Goal: Information Seeking & Learning: Learn about a topic

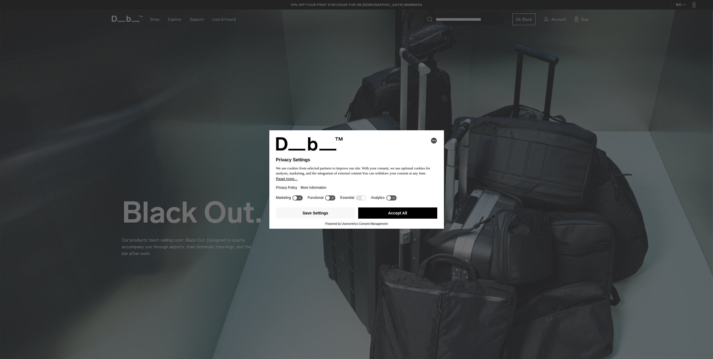
click at [394, 211] on button "Accept All" at bounding box center [397, 212] width 79 height 11
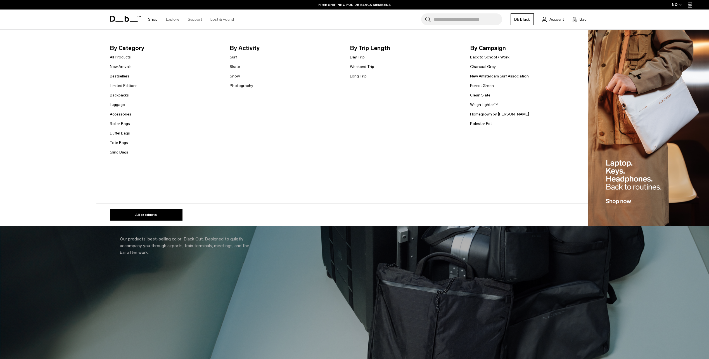
click at [126, 75] on link "Bestsellers" at bounding box center [120, 76] width 20 height 6
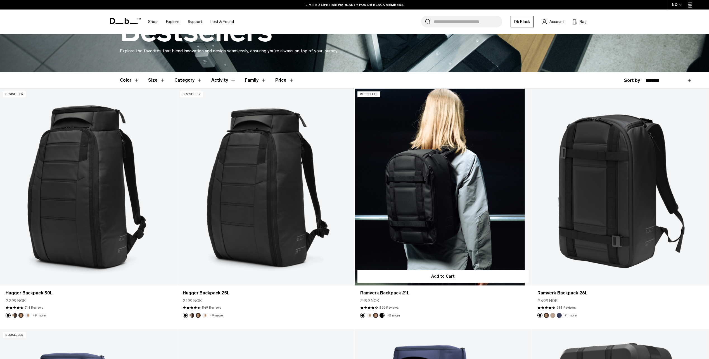
scroll to position [112, 0]
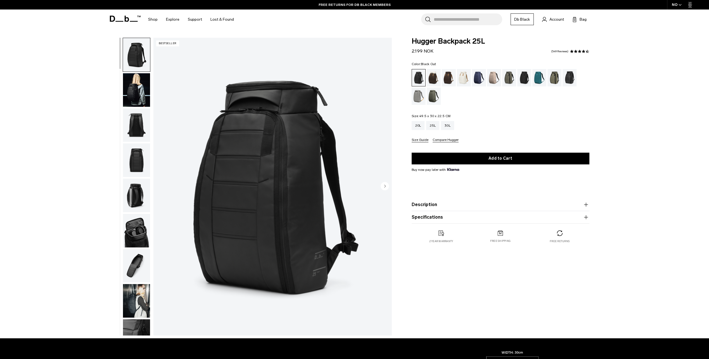
click at [145, 91] on img "button" at bounding box center [136, 90] width 27 height 34
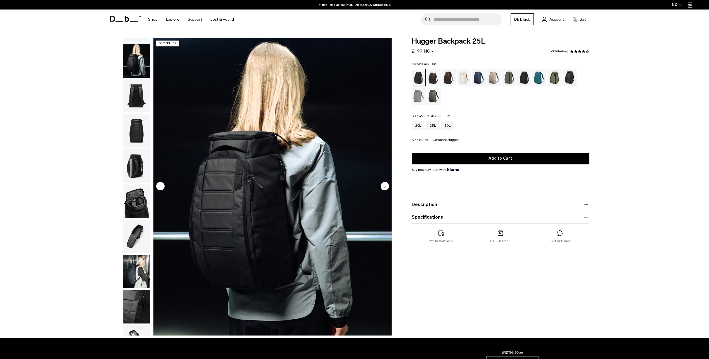
scroll to position [35, 0]
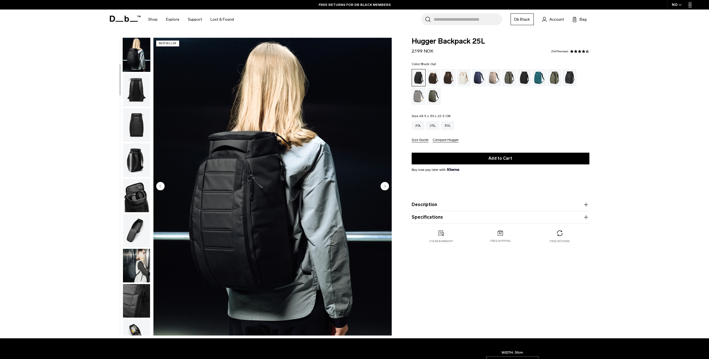
click at [133, 87] on img "button" at bounding box center [136, 90] width 27 height 34
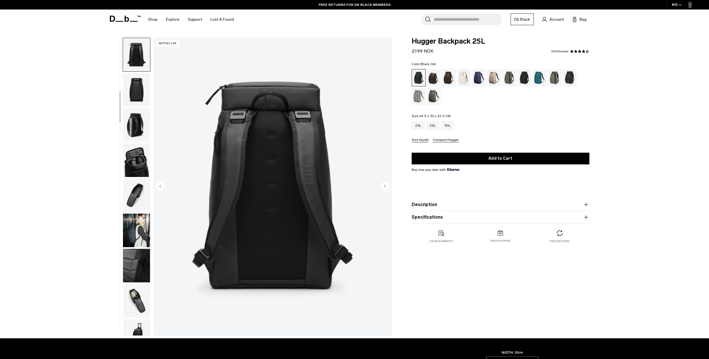
click at [133, 87] on img "button" at bounding box center [136, 90] width 27 height 34
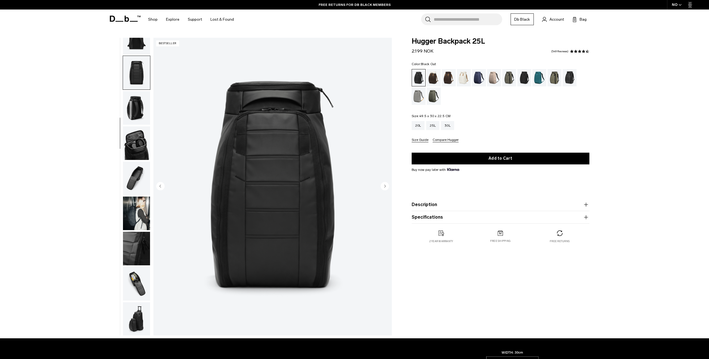
scroll to position [88, 0]
click at [136, 109] on img "button" at bounding box center [136, 108] width 27 height 34
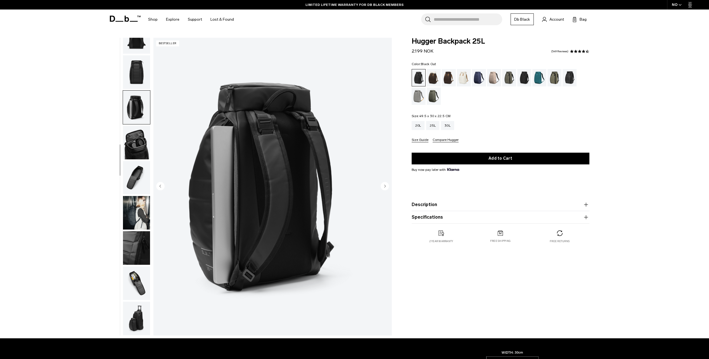
click at [139, 139] on img "button" at bounding box center [136, 143] width 27 height 34
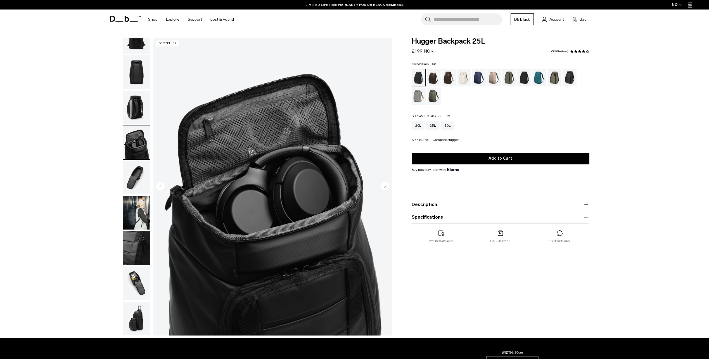
click at [133, 183] on img "button" at bounding box center [136, 178] width 27 height 34
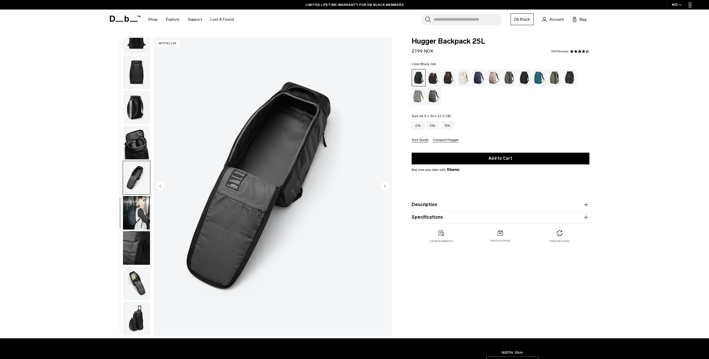
click at [131, 220] on img "button" at bounding box center [136, 213] width 27 height 34
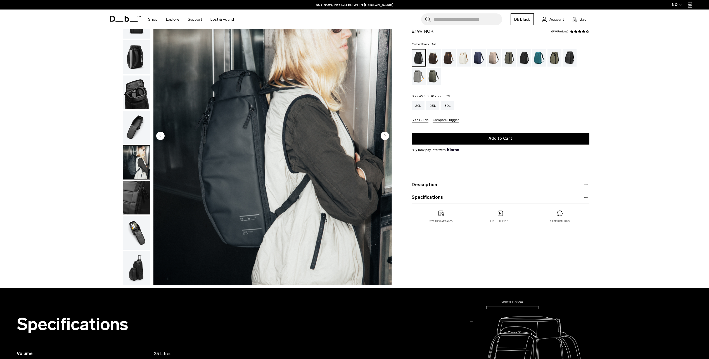
scroll to position [56, 0]
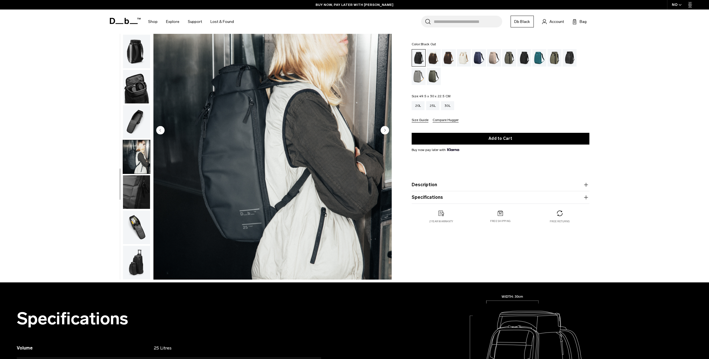
click at [133, 193] on img "button" at bounding box center [136, 192] width 27 height 34
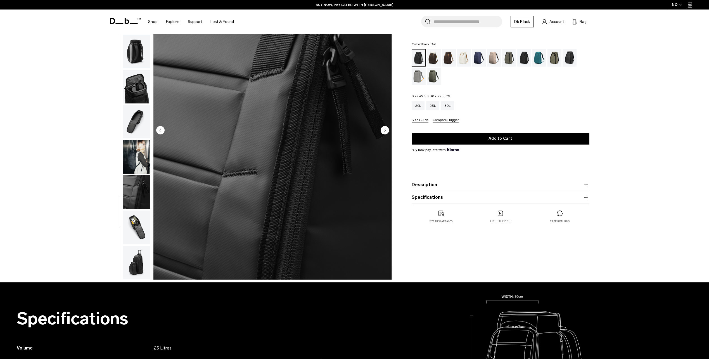
click at [135, 226] on img "button" at bounding box center [136, 227] width 27 height 34
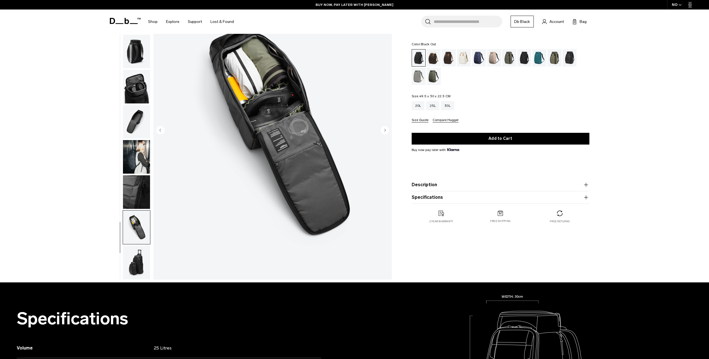
click at [135, 262] on img "button" at bounding box center [136, 263] width 27 height 34
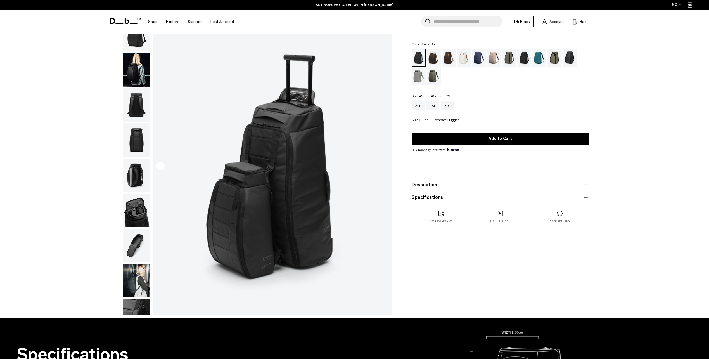
scroll to position [0, 0]
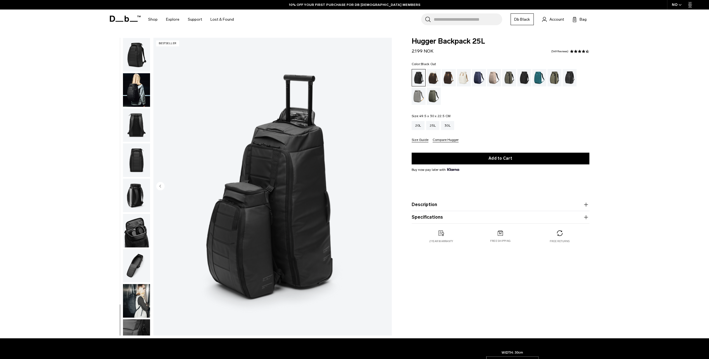
click at [140, 65] on img "button" at bounding box center [136, 55] width 27 height 34
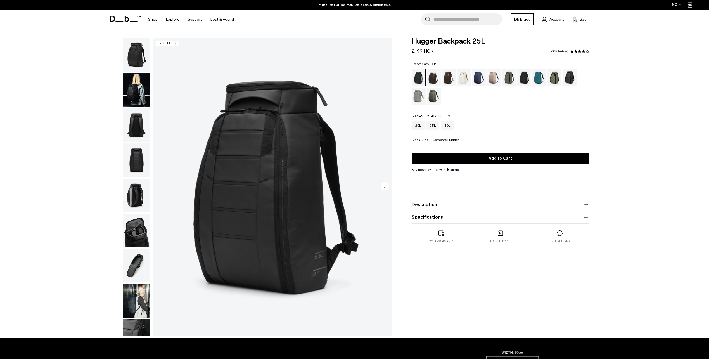
click at [135, 125] on img "button" at bounding box center [136, 125] width 27 height 34
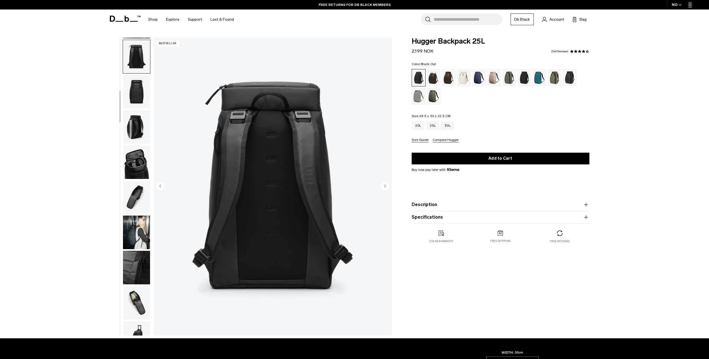
scroll to position [70, 0]
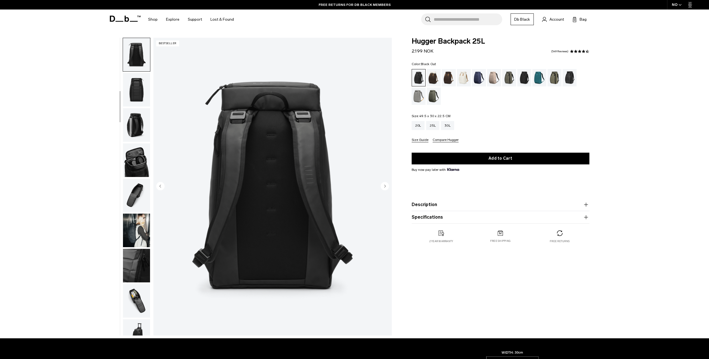
click at [386, 188] on circle "Next slide" at bounding box center [385, 186] width 8 height 8
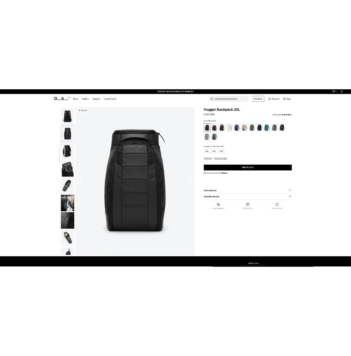
scroll to position [88, 0]
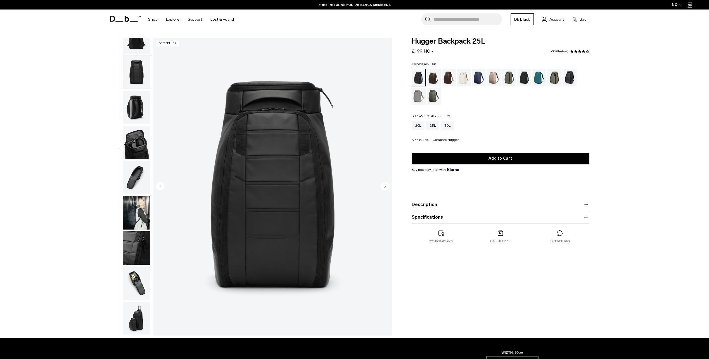
click at [386, 188] on circle "Next slide" at bounding box center [385, 186] width 8 height 8
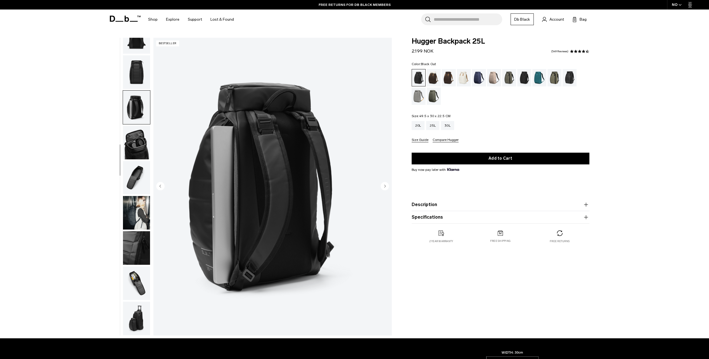
click at [387, 188] on circle "Next slide" at bounding box center [385, 186] width 8 height 8
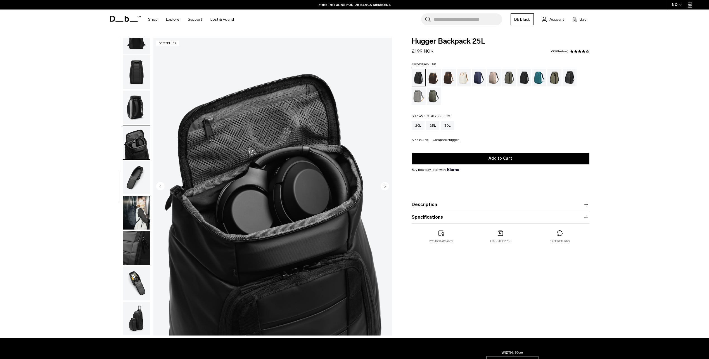
click at [387, 188] on circle "Next slide" at bounding box center [385, 186] width 8 height 8
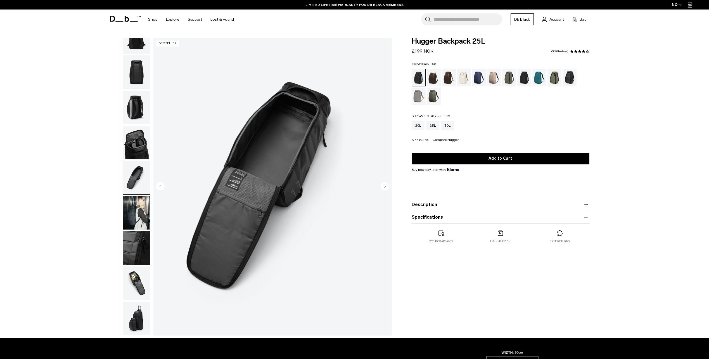
click at [387, 188] on circle "Next slide" at bounding box center [385, 186] width 8 height 8
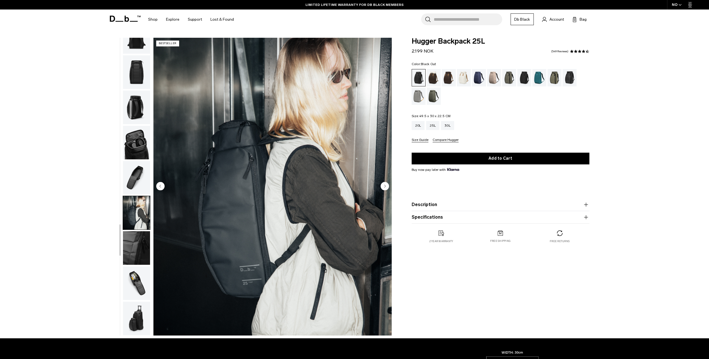
click at [555, 206] on button "Description" at bounding box center [501, 204] width 178 height 7
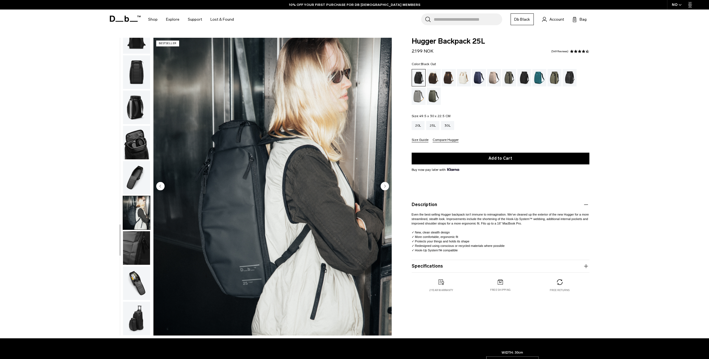
click at [498, 266] on button "Specifications" at bounding box center [501, 266] width 178 height 7
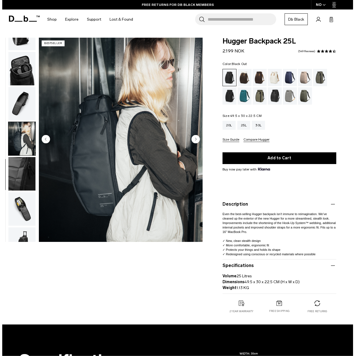
scroll to position [181, 0]
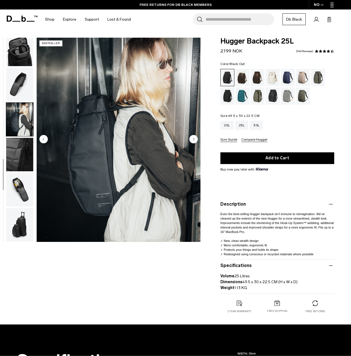
click at [20, 193] on img "button" at bounding box center [19, 190] width 27 height 34
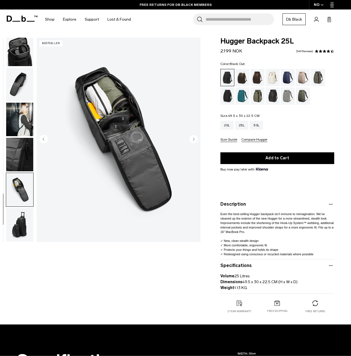
click at [105, 134] on img "10 / 11" at bounding box center [119, 140] width 164 height 205
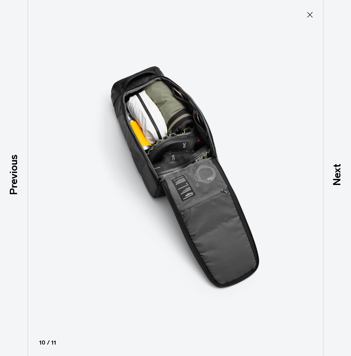
scroll to position [178, 0]
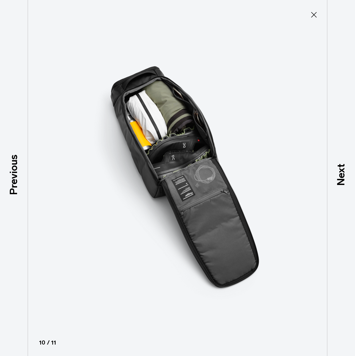
click at [312, 13] on icon at bounding box center [314, 15] width 6 height 6
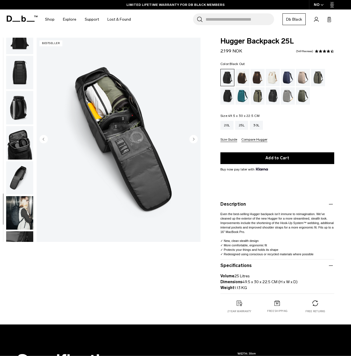
scroll to position [13, 0]
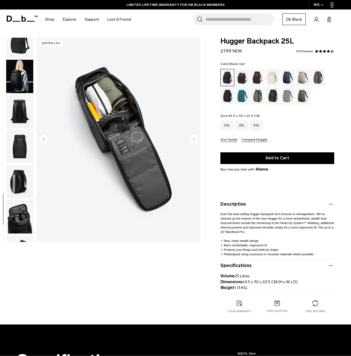
click at [22, 142] on img "button" at bounding box center [19, 147] width 27 height 34
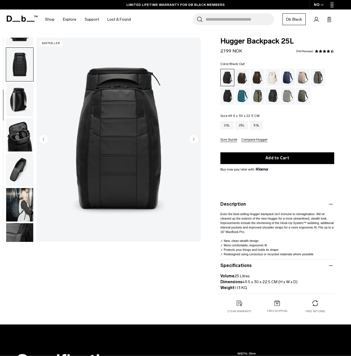
scroll to position [105, 0]
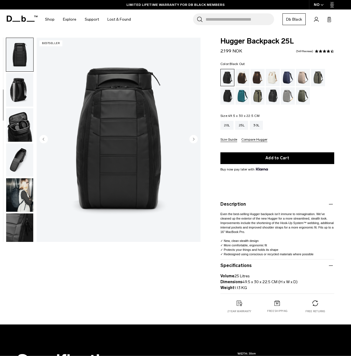
click at [191, 140] on circle "Next slide" at bounding box center [193, 139] width 8 height 8
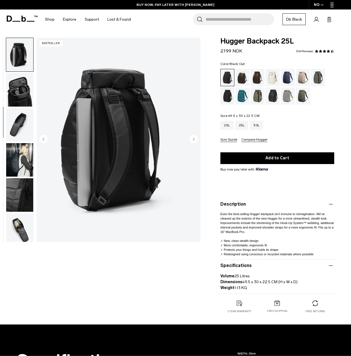
click at [191, 140] on circle "Next slide" at bounding box center [193, 139] width 8 height 8
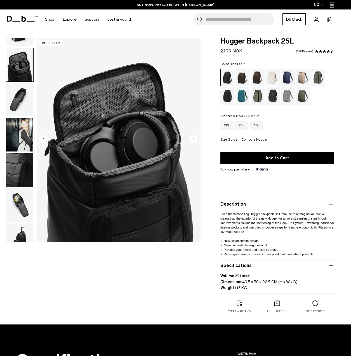
scroll to position [176, 0]
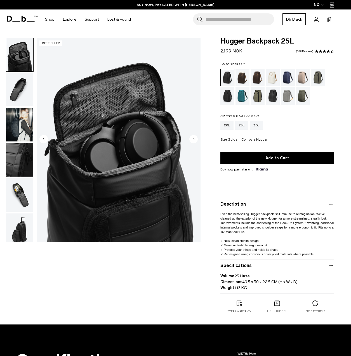
click at [191, 140] on circle "Next slide" at bounding box center [193, 139] width 8 height 8
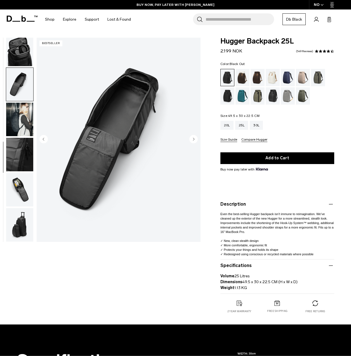
click at [191, 140] on circle "Next slide" at bounding box center [193, 139] width 8 height 8
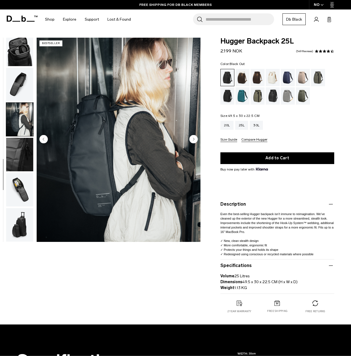
click at [196, 138] on circle "Next slide" at bounding box center [193, 139] width 8 height 8
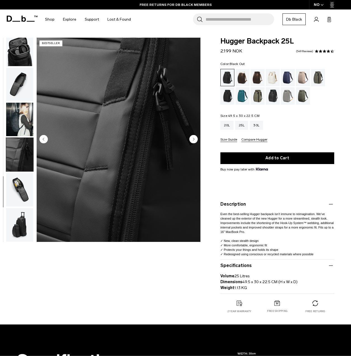
click at [196, 138] on circle "Next slide" at bounding box center [193, 139] width 8 height 8
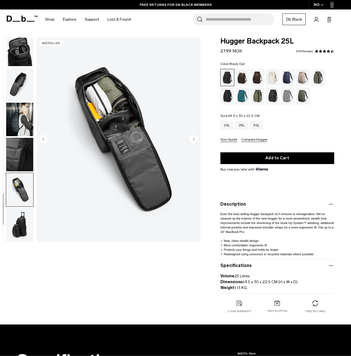
click at [196, 138] on circle "Next slide" at bounding box center [193, 139] width 8 height 8
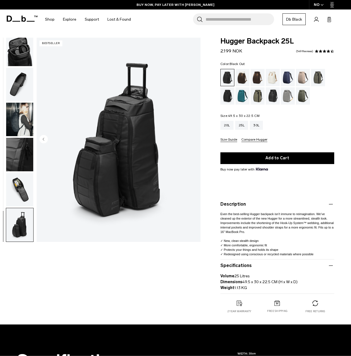
click at [42, 139] on circle "Previous slide" at bounding box center [43, 139] width 8 height 8
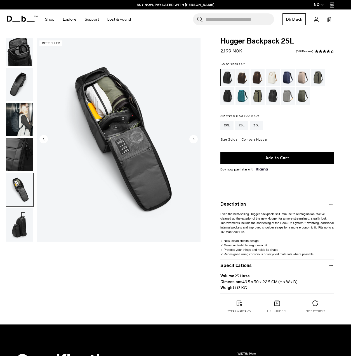
click at [42, 139] on circle "Previous slide" at bounding box center [43, 139] width 8 height 8
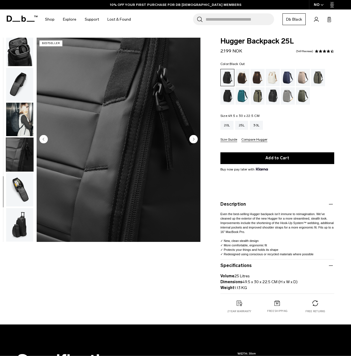
click at [42, 139] on circle "Previous slide" at bounding box center [43, 139] width 8 height 8
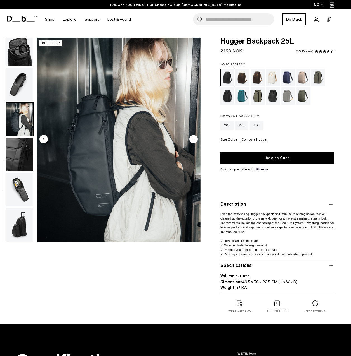
click at [42, 139] on circle "Previous slide" at bounding box center [43, 139] width 8 height 8
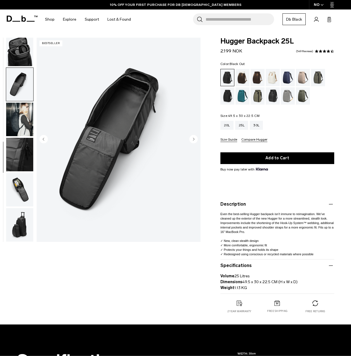
click at [42, 139] on circle "Previous slide" at bounding box center [43, 139] width 8 height 8
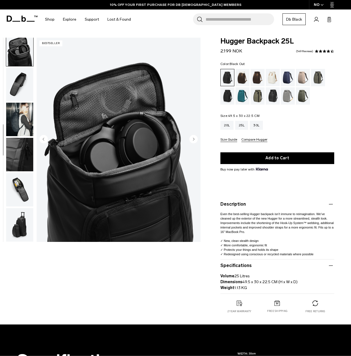
scroll to position [176, 0]
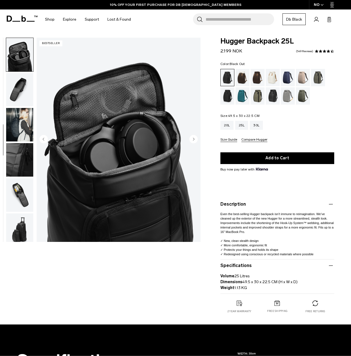
click at [42, 139] on circle "Previous slide" at bounding box center [43, 139] width 8 height 8
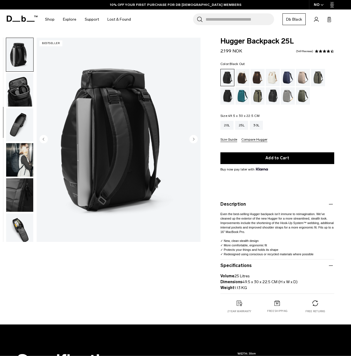
click at [42, 139] on circle "Previous slide" at bounding box center [43, 139] width 8 height 8
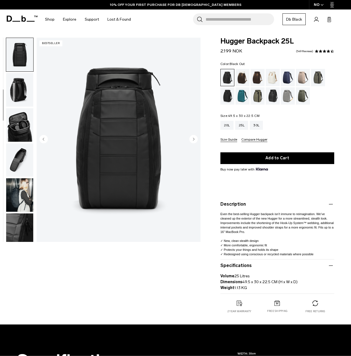
click at [42, 139] on circle "Previous slide" at bounding box center [43, 139] width 8 height 8
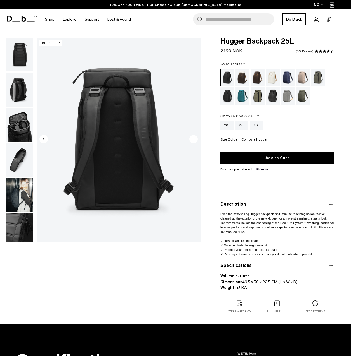
scroll to position [70, 0]
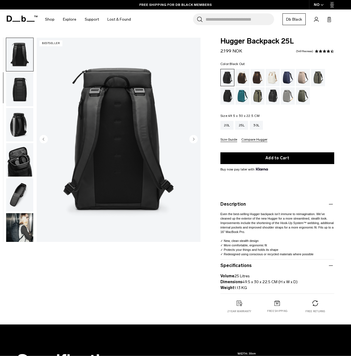
click at [42, 139] on circle "Previous slide" at bounding box center [43, 139] width 8 height 8
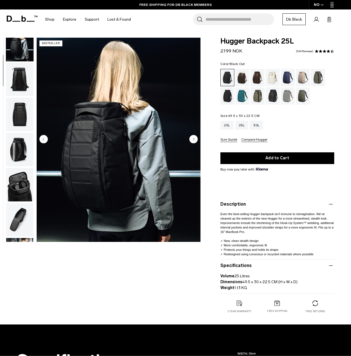
scroll to position [35, 0]
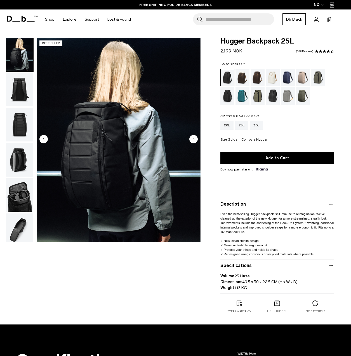
click at [42, 139] on circle "Previous slide" at bounding box center [43, 139] width 8 height 8
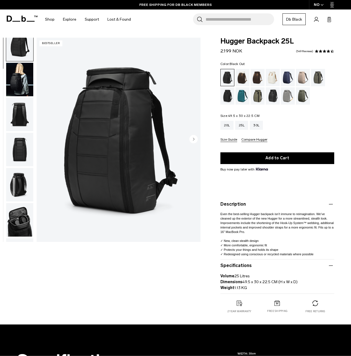
scroll to position [0, 0]
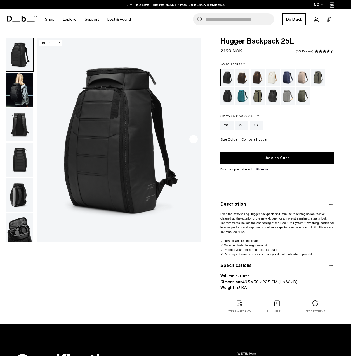
click at [120, 155] on img "1 / 11" at bounding box center [119, 140] width 164 height 205
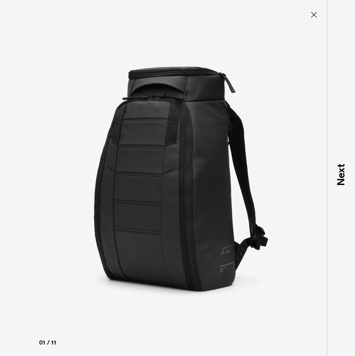
click at [314, 16] on icon at bounding box center [313, 14] width 9 height 9
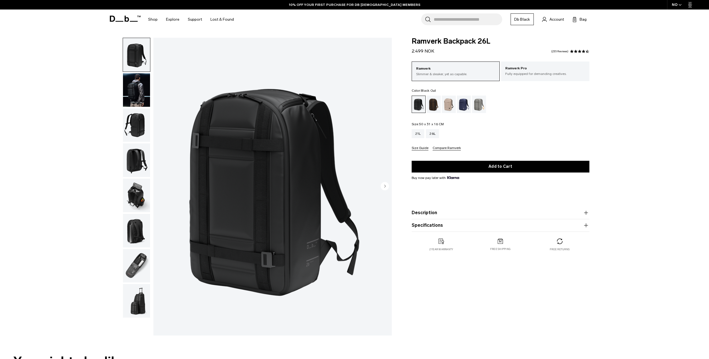
click at [138, 87] on img "button" at bounding box center [136, 90] width 27 height 34
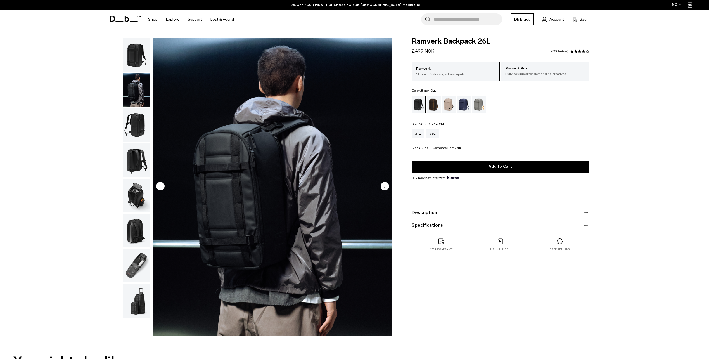
click at [140, 51] on img "button" at bounding box center [136, 55] width 27 height 34
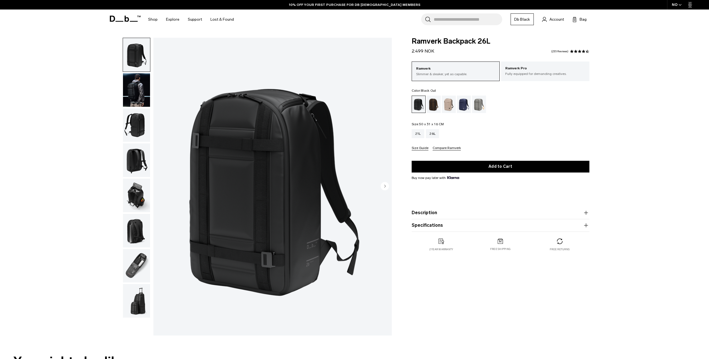
click at [137, 87] on img "button" at bounding box center [136, 90] width 27 height 34
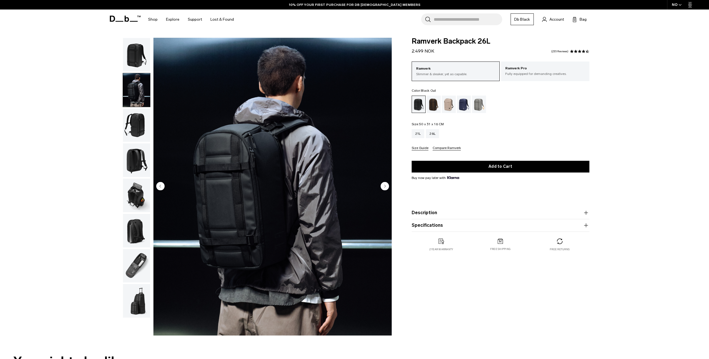
click at [139, 126] on img "button" at bounding box center [136, 125] width 27 height 34
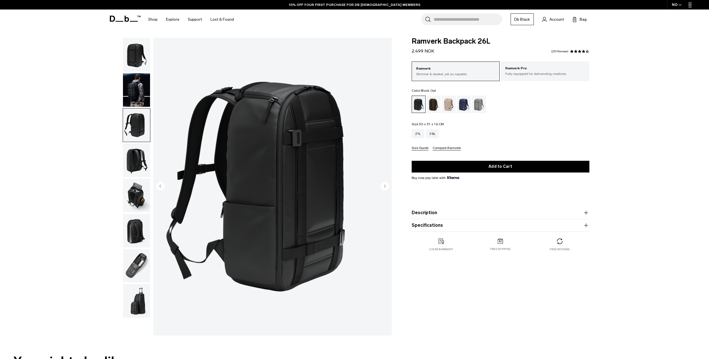
click at [139, 165] on img "button" at bounding box center [136, 160] width 27 height 34
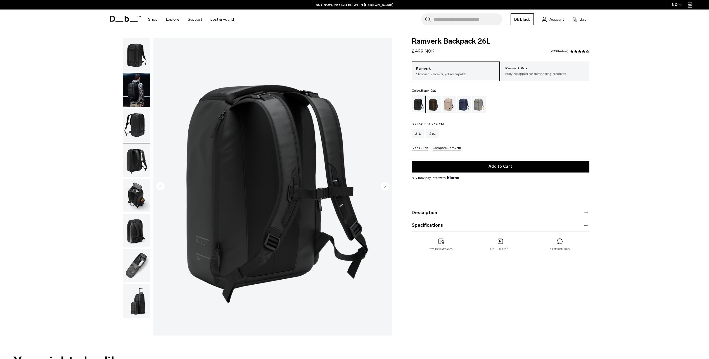
click at [135, 202] on img "button" at bounding box center [136, 196] width 27 height 34
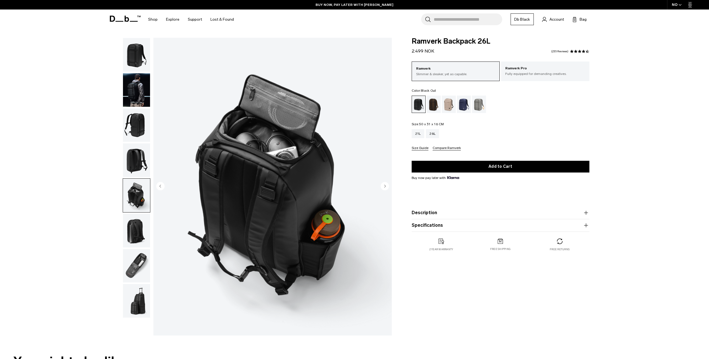
click at [135, 227] on img "button" at bounding box center [136, 231] width 27 height 34
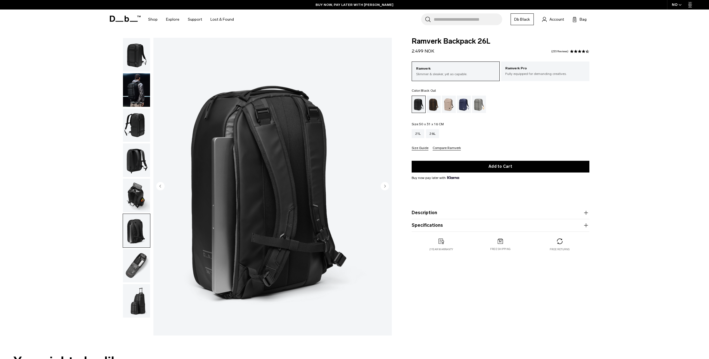
click at [133, 271] on img "button" at bounding box center [136, 266] width 27 height 34
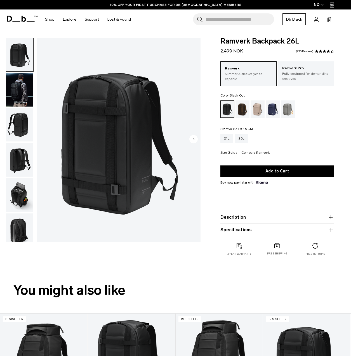
click at [283, 230] on button "Specifications" at bounding box center [277, 230] width 114 height 7
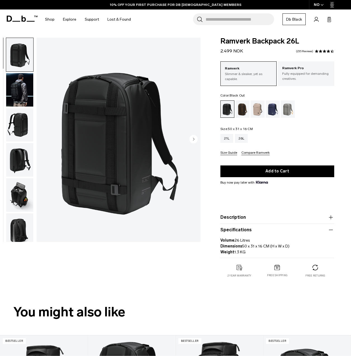
click at [282, 221] on button "Description" at bounding box center [277, 217] width 114 height 7
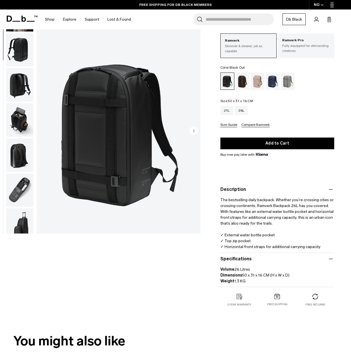
scroll to position [75, 0]
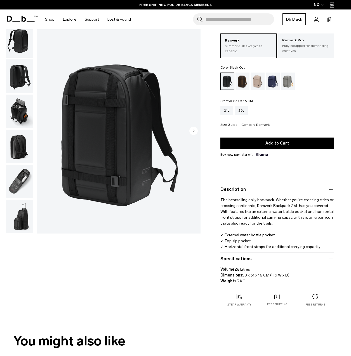
click at [22, 180] on img "button" at bounding box center [19, 182] width 27 height 34
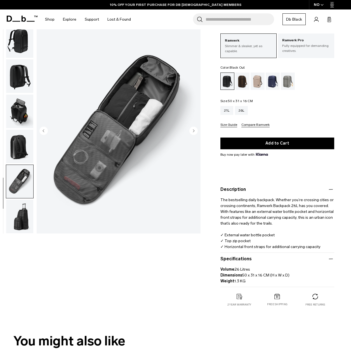
click at [18, 39] on img "button" at bounding box center [19, 42] width 27 height 34
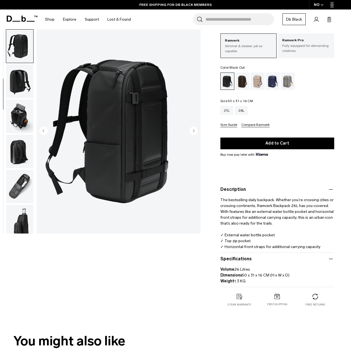
click at [196, 131] on circle "Next slide" at bounding box center [193, 131] width 8 height 8
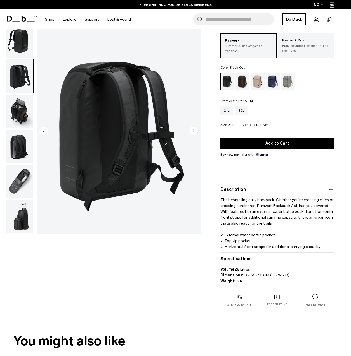
click at [196, 131] on circle "Next slide" at bounding box center [193, 131] width 8 height 8
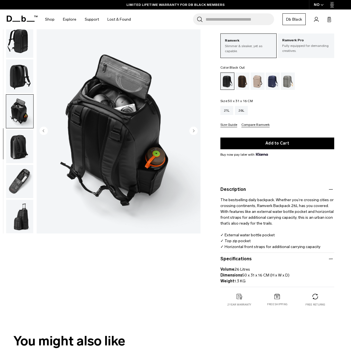
click at [196, 132] on circle "Next slide" at bounding box center [193, 131] width 8 height 8
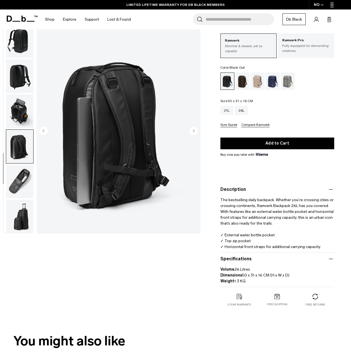
click at [196, 132] on circle "Next slide" at bounding box center [193, 131] width 8 height 8
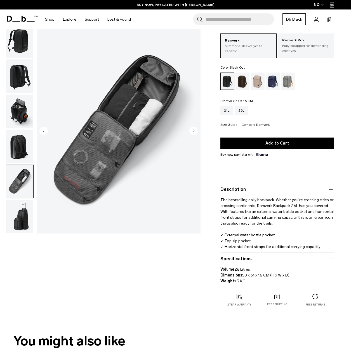
click at [196, 132] on circle "Next slide" at bounding box center [193, 131] width 8 height 8
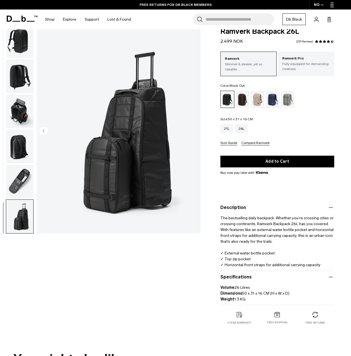
scroll to position [0, 0]
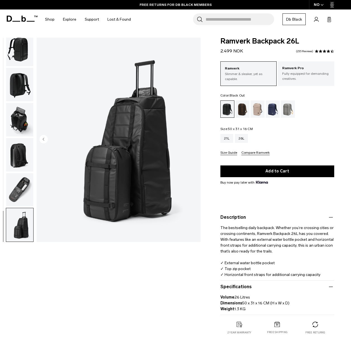
click at [44, 139] on circle "Previous slide" at bounding box center [43, 139] width 8 height 8
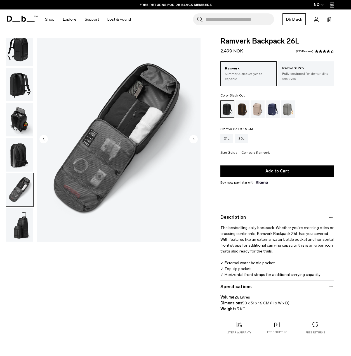
click at [44, 139] on circle "Previous slide" at bounding box center [43, 139] width 8 height 8
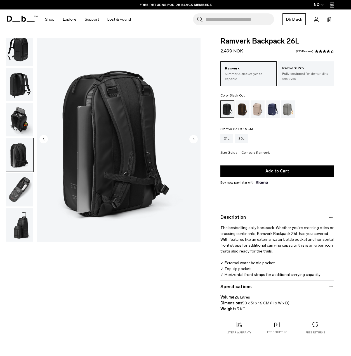
click at [44, 139] on circle "Previous slide" at bounding box center [43, 139] width 8 height 8
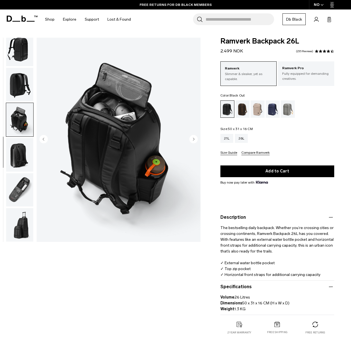
click at [44, 139] on circle "Previous slide" at bounding box center [43, 139] width 8 height 8
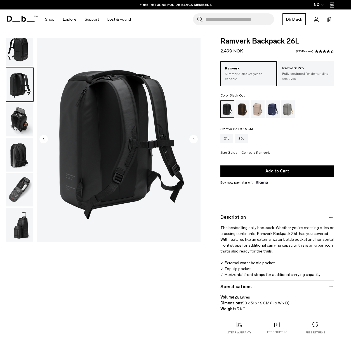
click at [45, 139] on circle "Previous slide" at bounding box center [43, 139] width 8 height 8
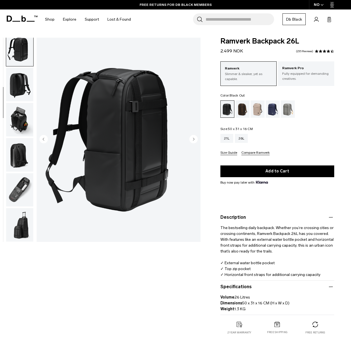
scroll to position [70, 0]
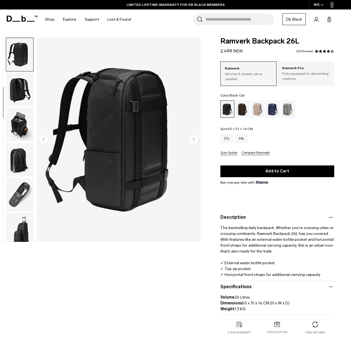
click at [45, 139] on circle "Previous slide" at bounding box center [43, 139] width 8 height 8
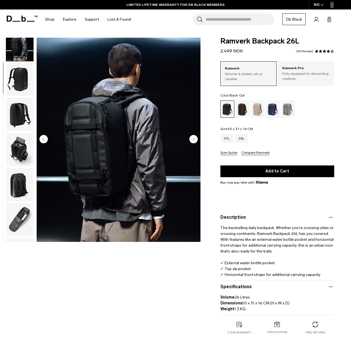
scroll to position [35, 0]
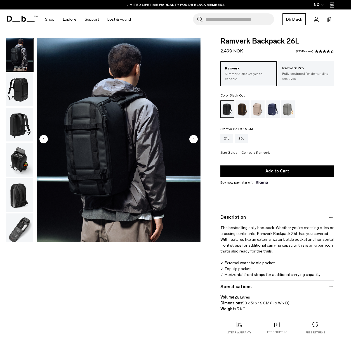
click at [45, 139] on circle "Previous slide" at bounding box center [43, 139] width 8 height 8
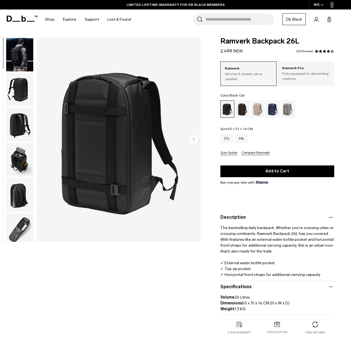
scroll to position [0, 0]
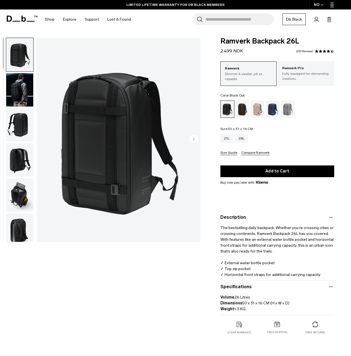
click at [45, 139] on img "1 / 8" at bounding box center [119, 140] width 164 height 205
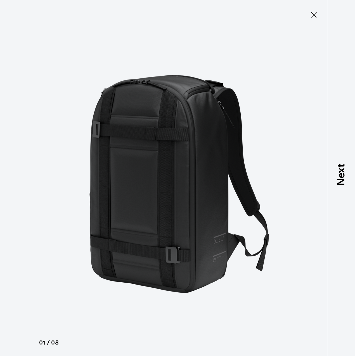
click at [315, 19] on icon at bounding box center [313, 14] width 9 height 9
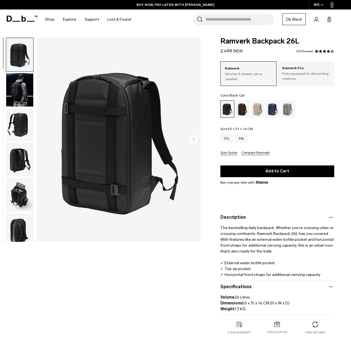
click at [196, 139] on circle "Next slide" at bounding box center [193, 139] width 8 height 8
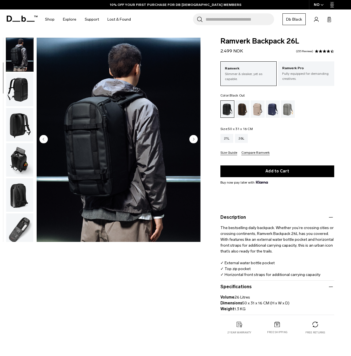
click at [196, 139] on circle "Next slide" at bounding box center [193, 139] width 8 height 8
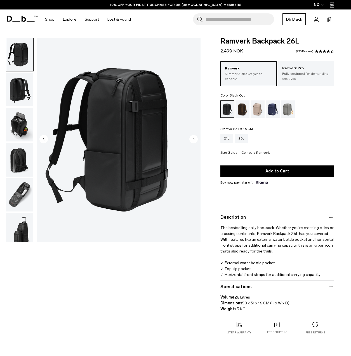
click at [196, 139] on circle "Next slide" at bounding box center [193, 139] width 8 height 8
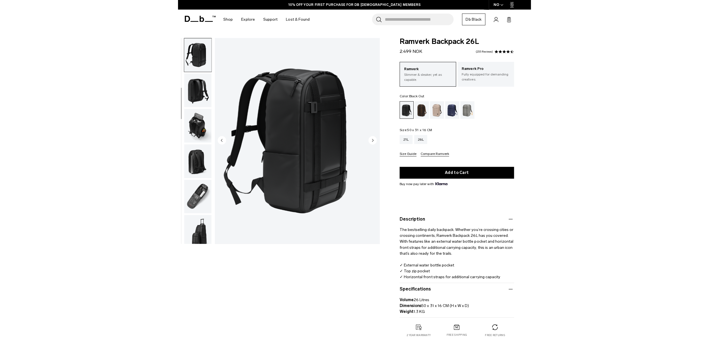
scroll to position [75, 0]
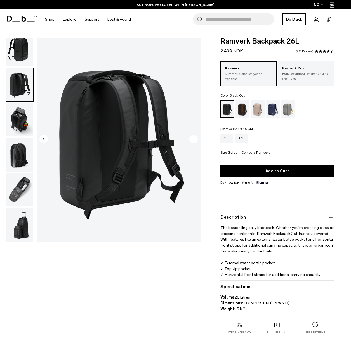
click at [285, 252] on p "The bestselling daily backpack. Whether you’re crossing cities or crossing cont…" at bounding box center [277, 255] width 114 height 69
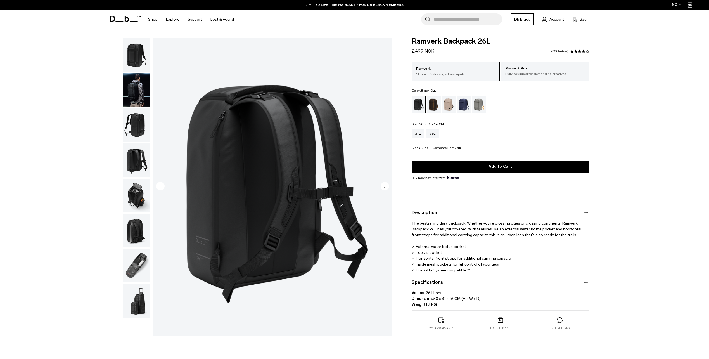
scroll to position [0, 0]
drag, startPoint x: 412, startPoint y: 39, endPoint x: 513, endPoint y: 47, distance: 101.1
click at [513, 47] on div "Ramverk Backpack 26L 2.499 NOK 4.5 star rating 235 Reviews" at bounding box center [501, 46] width 178 height 17
copy span "Ramverk Backpack 26L"
